Goal: Check status: Check status

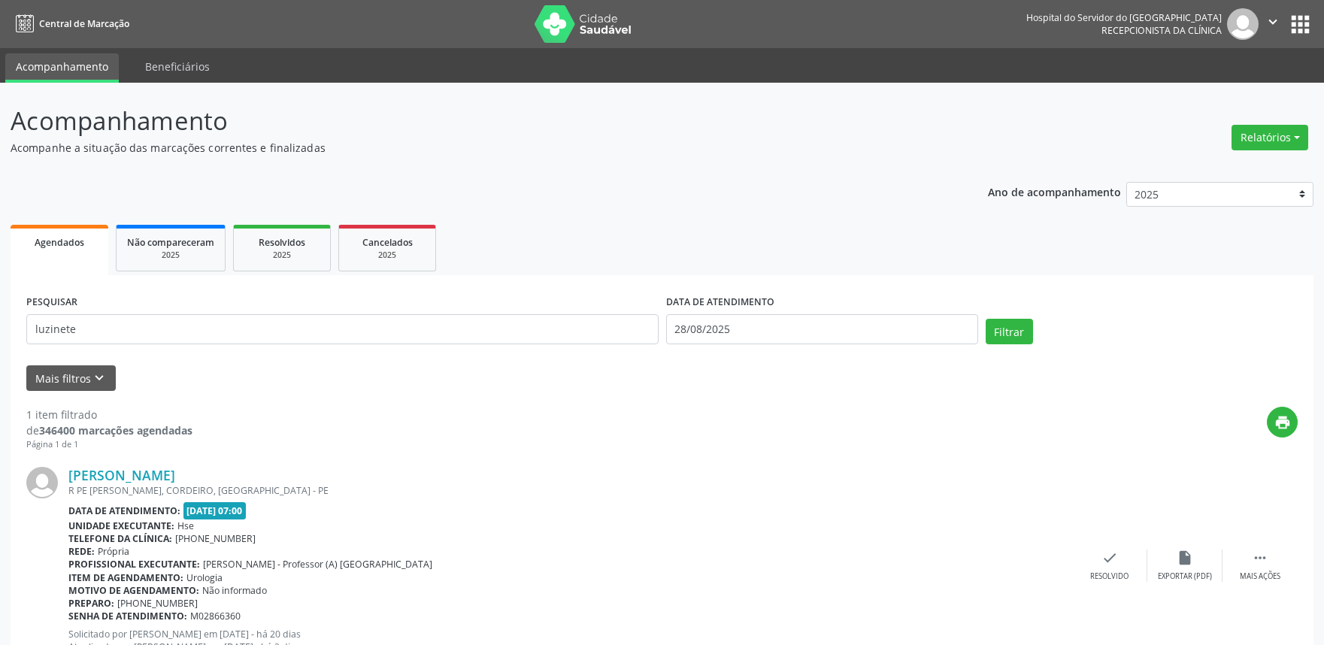
scroll to position [60, 0]
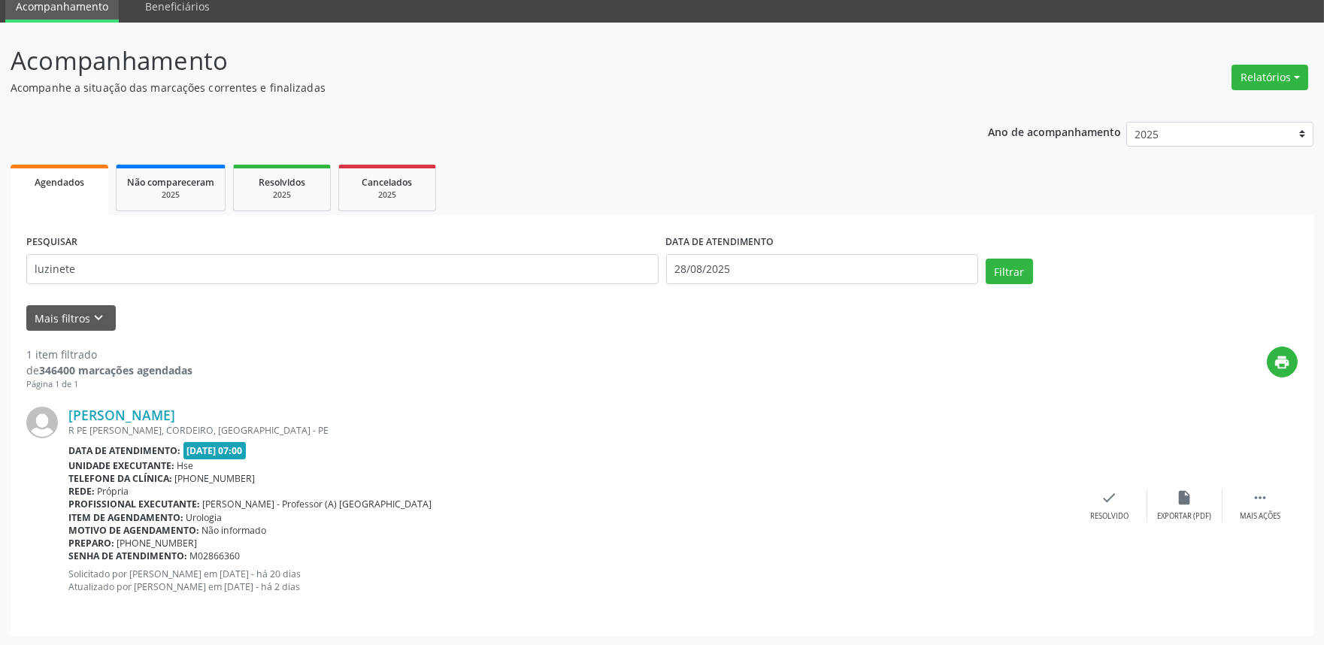
click at [169, 274] on input "luzinete" at bounding box center [342, 269] width 632 height 30
click at [169, 273] on input "luzinete" at bounding box center [342, 269] width 632 height 30
click at [1000, 271] on button "Filtrar" at bounding box center [1009, 272] width 47 height 26
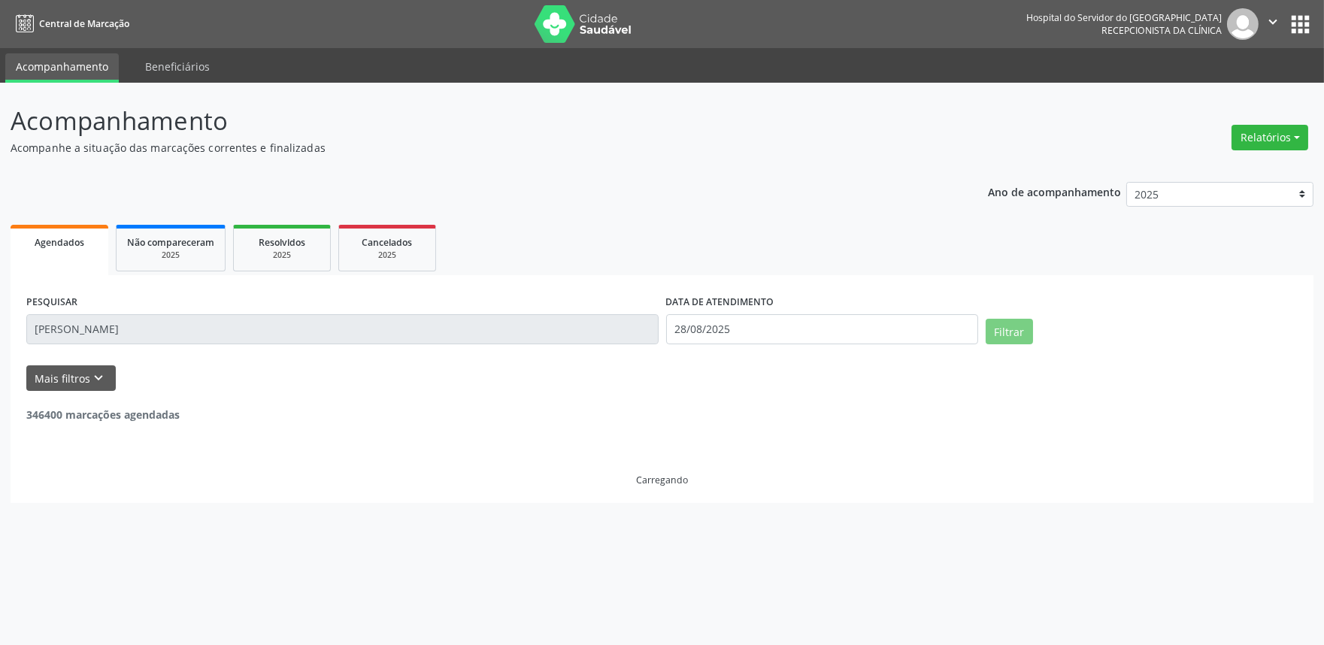
scroll to position [0, 0]
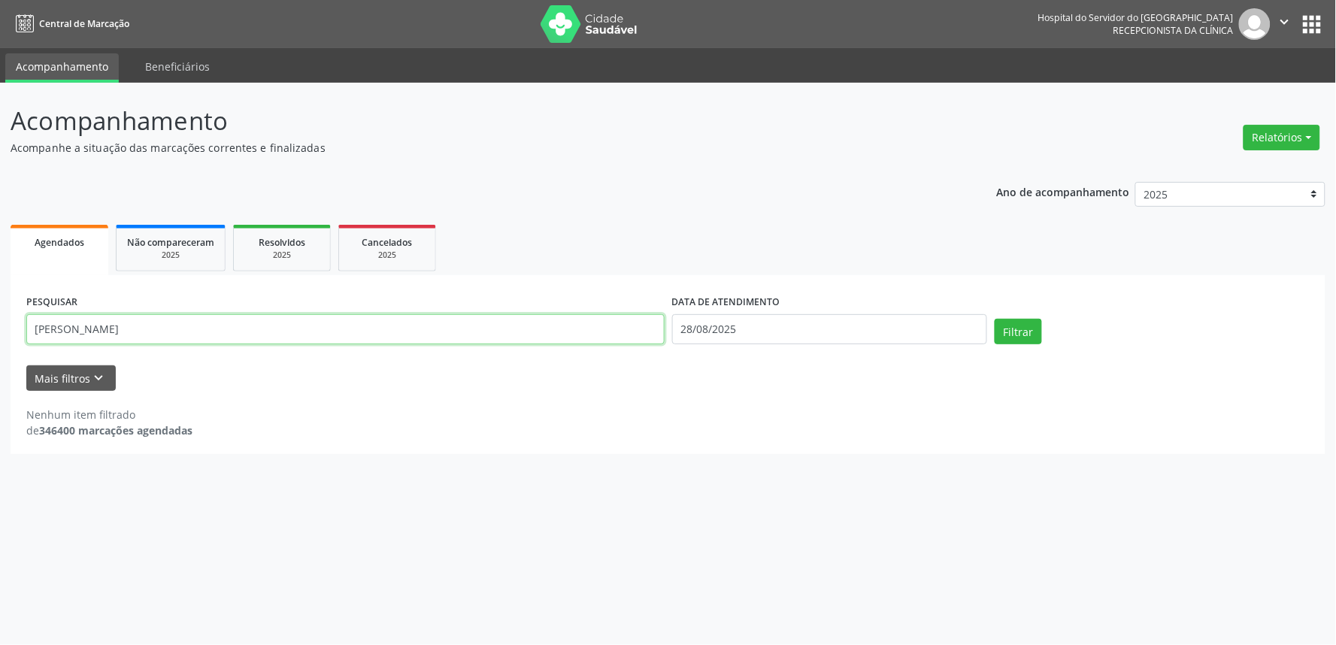
click at [61, 333] on input "[PERSON_NAME]" at bounding box center [345, 329] width 638 height 30
type input "[PERSON_NAME]"
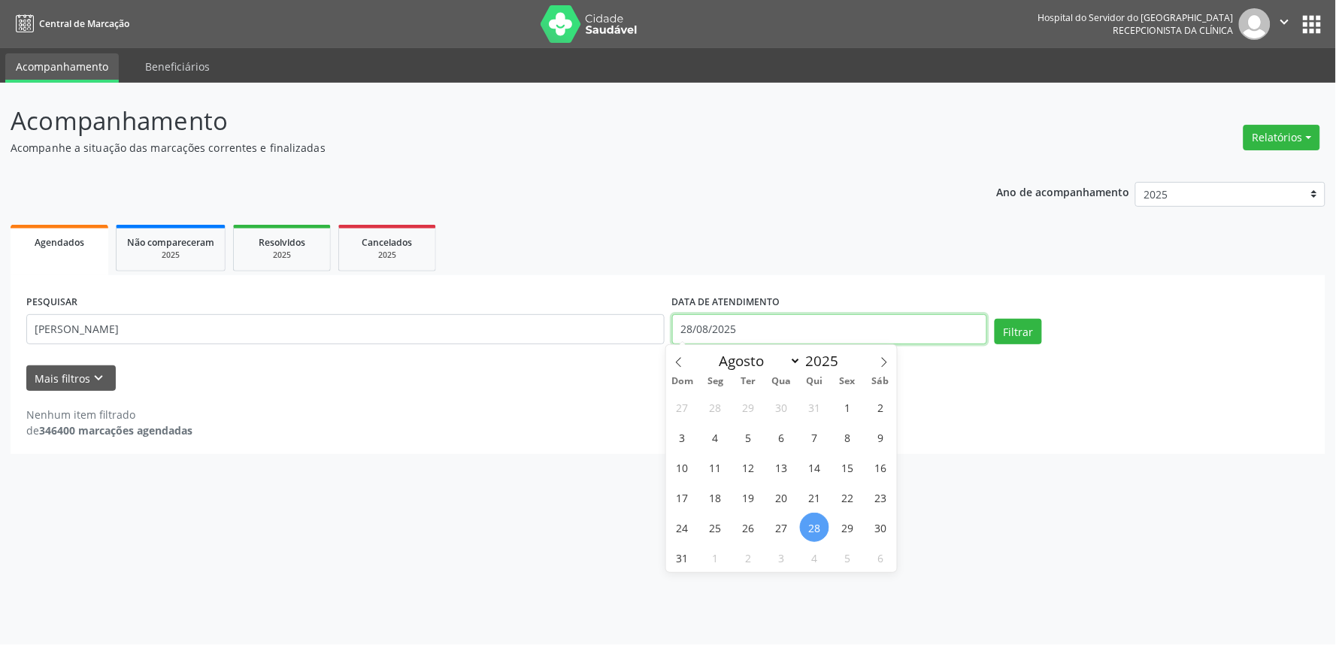
click at [714, 334] on body "Central de Marcação Hospital do Servidor do [GEOGRAPHIC_DATA] Recepcionista da …" at bounding box center [668, 322] width 1336 height 645
click at [1025, 326] on button "Filtrar" at bounding box center [1018, 332] width 47 height 26
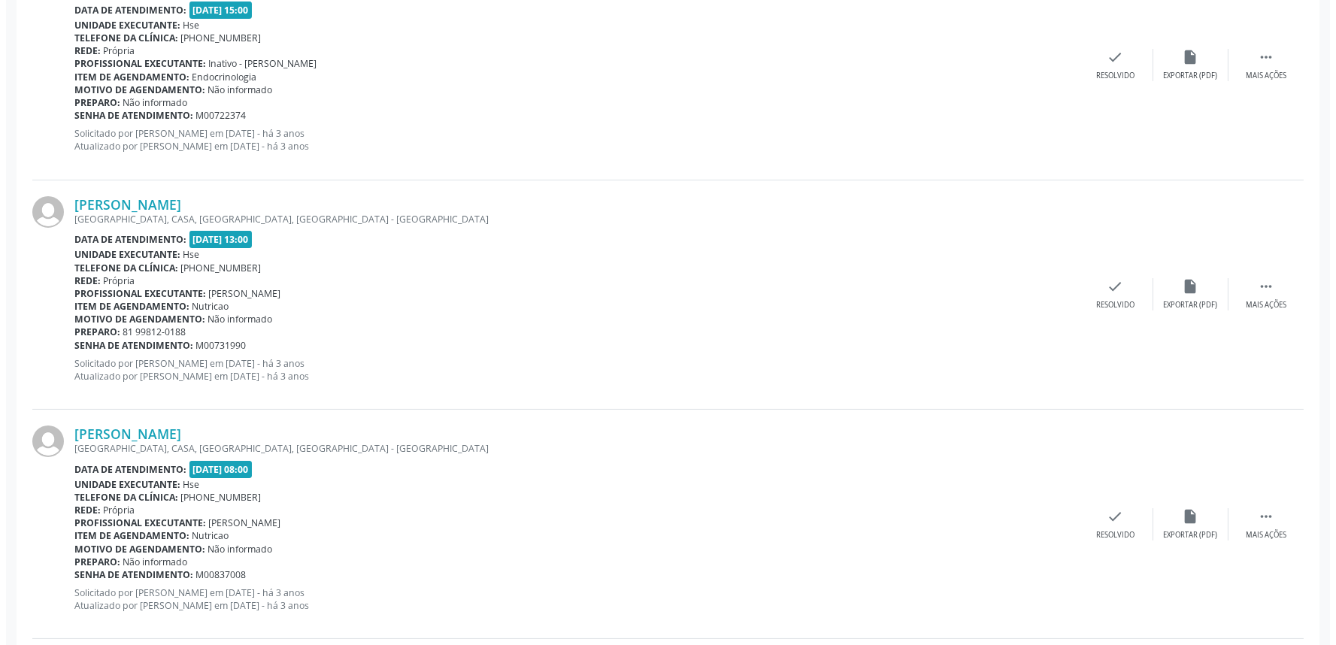
scroll to position [1086, 0]
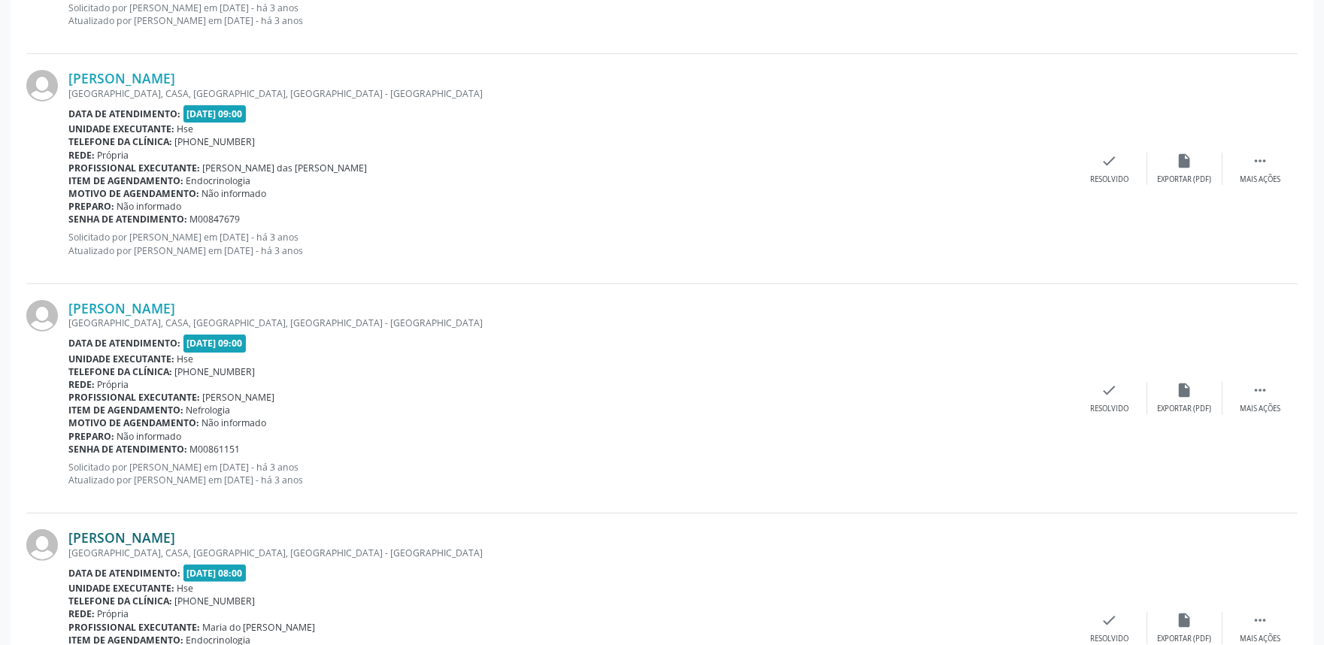
click at [148, 532] on link "[PERSON_NAME]" at bounding box center [121, 537] width 107 height 17
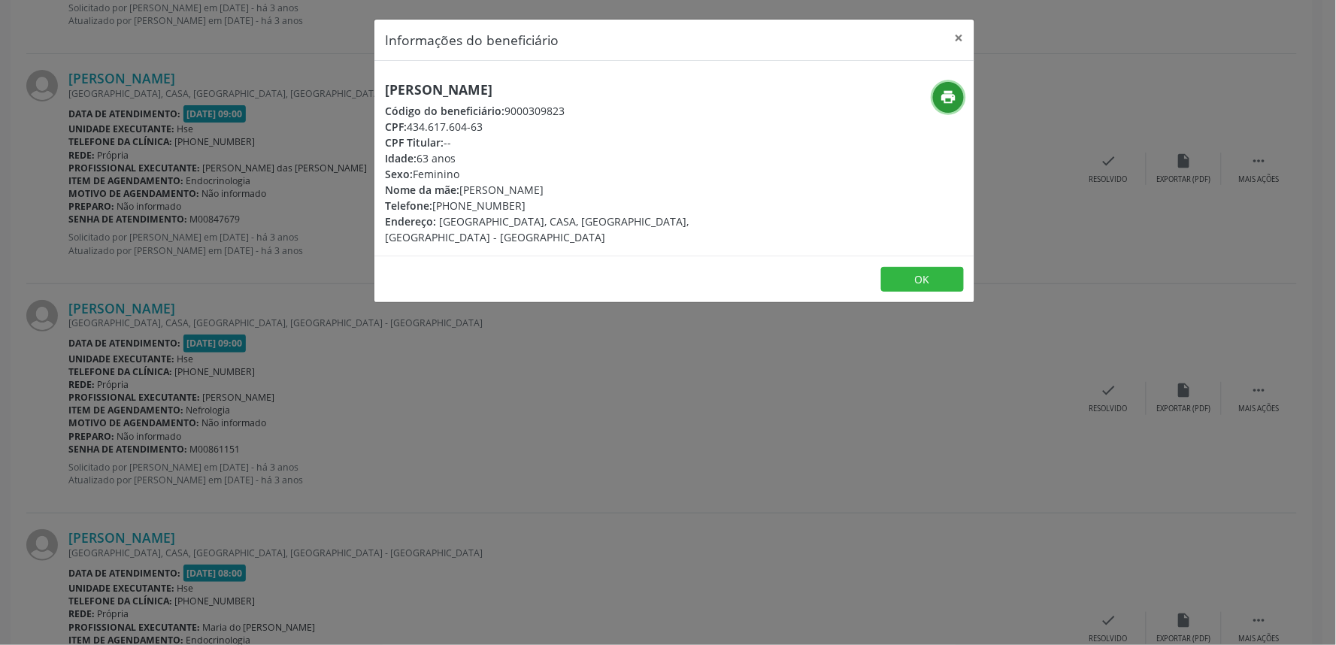
click at [953, 102] on icon "print" at bounding box center [949, 97] width 17 height 17
